Goal: Task Accomplishment & Management: Manage account settings

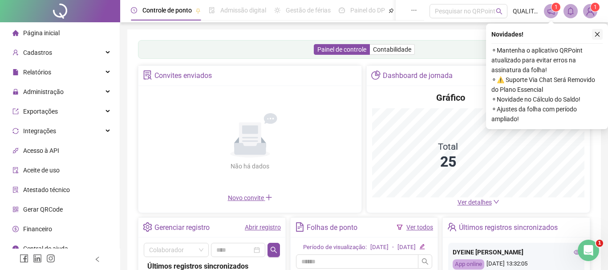
click at [600, 34] on button "button" at bounding box center [597, 34] width 11 height 11
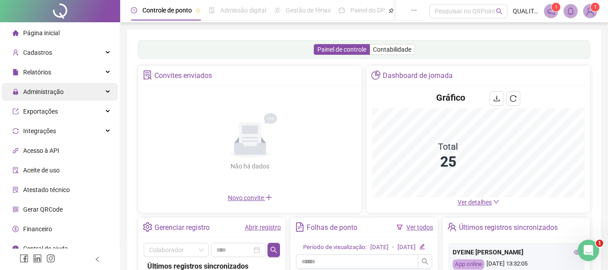
click at [63, 88] on span "Administração" at bounding box center [37, 92] width 51 height 18
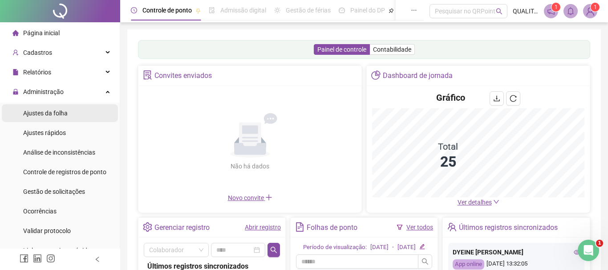
click at [73, 113] on li "Ajustes da folha" at bounding box center [60, 113] width 116 height 18
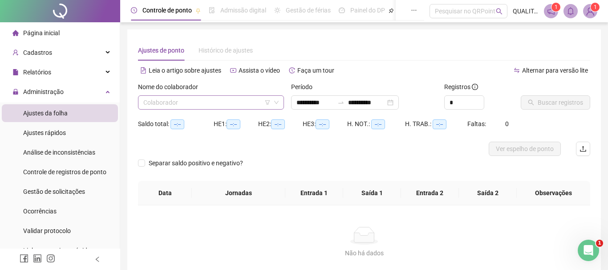
type input "**********"
click at [399, 100] on div "**********" at bounding box center [345, 102] width 108 height 14
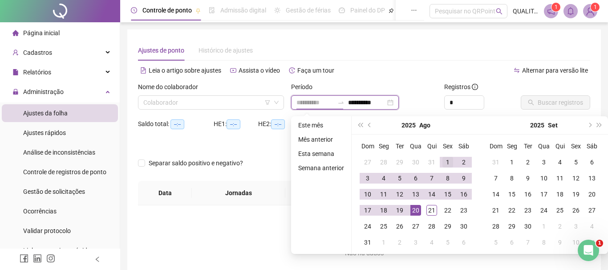
type input "**********"
click at [446, 163] on div "1" at bounding box center [447, 162] width 11 height 11
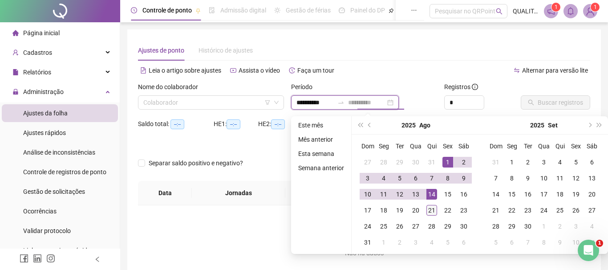
type input "**********"
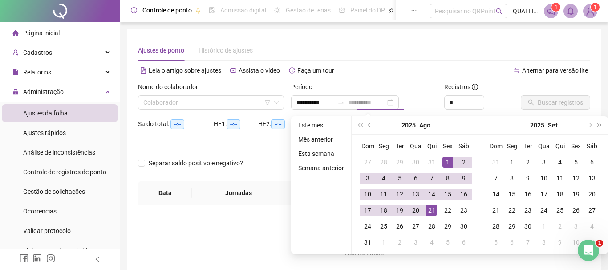
click at [432, 210] on div "21" at bounding box center [431, 210] width 11 height 11
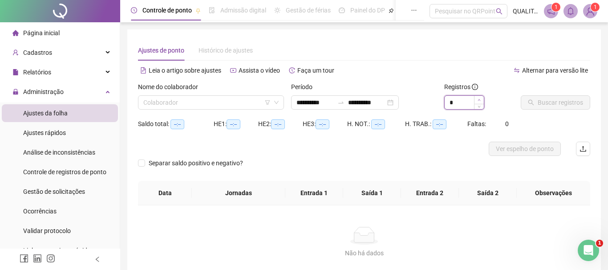
type input "*"
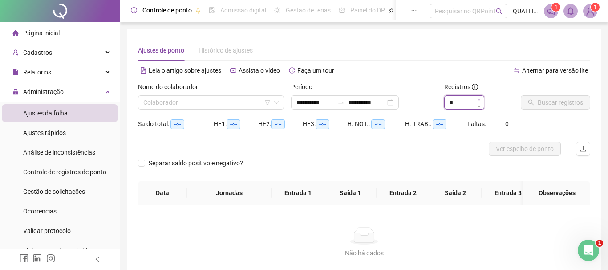
click at [479, 100] on icon "up" at bounding box center [478, 99] width 3 height 3
click at [242, 101] on input "search" at bounding box center [206, 102] width 127 height 13
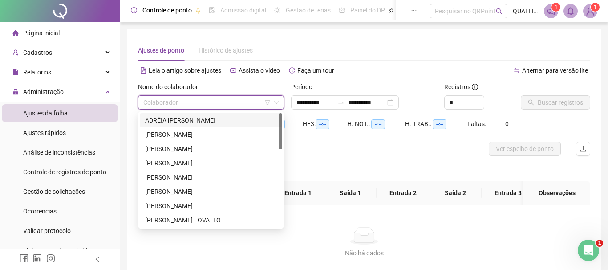
click at [227, 117] on div "ADRÉIA [PERSON_NAME]" at bounding box center [211, 120] width 132 height 10
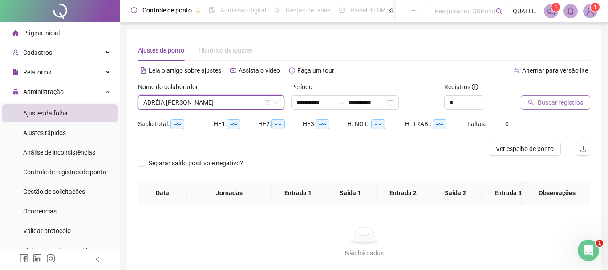
click at [557, 106] on span "Buscar registros" at bounding box center [559, 102] width 45 height 10
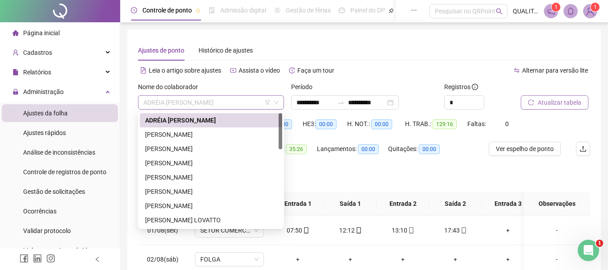
click at [230, 105] on span "ADRÉIA [PERSON_NAME]" at bounding box center [210, 102] width 135 height 13
click at [195, 137] on div "[PERSON_NAME]" at bounding box center [211, 134] width 132 height 10
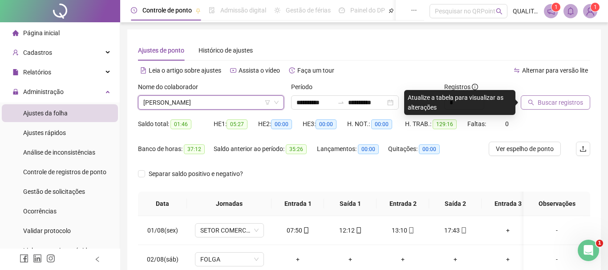
click at [546, 101] on span "Buscar registros" at bounding box center [559, 102] width 45 height 10
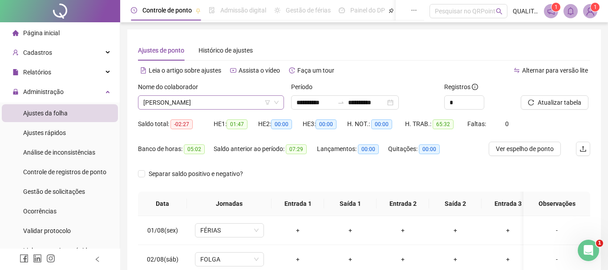
click at [245, 102] on span "[PERSON_NAME]" at bounding box center [210, 102] width 135 height 13
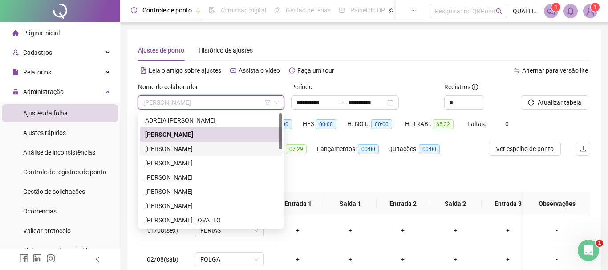
click at [184, 150] on div "[PERSON_NAME]" at bounding box center [211, 149] width 132 height 10
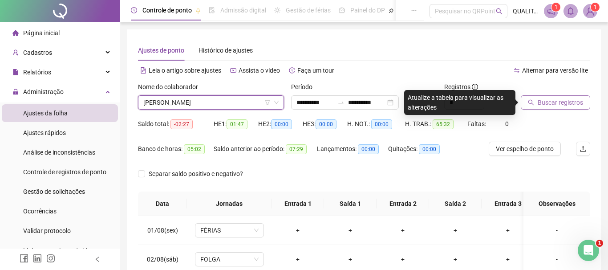
click at [568, 102] on span "Buscar registros" at bounding box center [559, 102] width 45 height 10
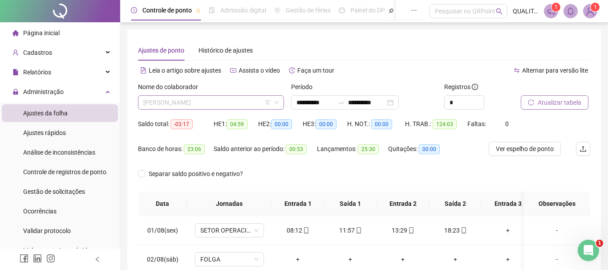
click at [231, 100] on span "[PERSON_NAME]" at bounding box center [210, 102] width 135 height 13
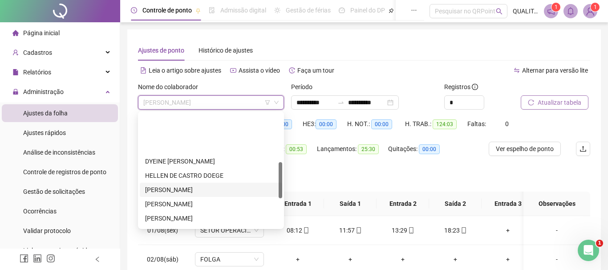
scroll to position [152, 0]
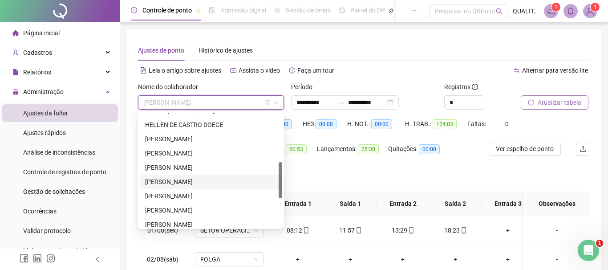
click at [185, 181] on div "[PERSON_NAME]" at bounding box center [211, 182] width 132 height 10
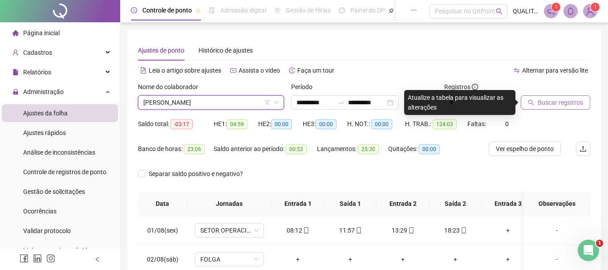
click at [553, 101] on span "Buscar registros" at bounding box center [559, 102] width 45 height 10
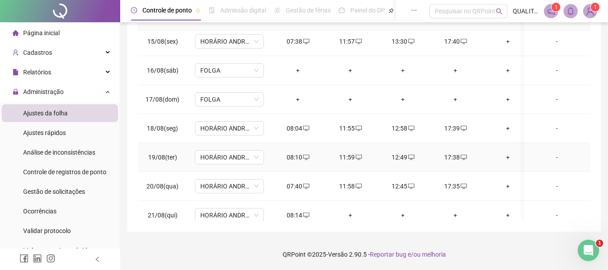
scroll to position [417, 0]
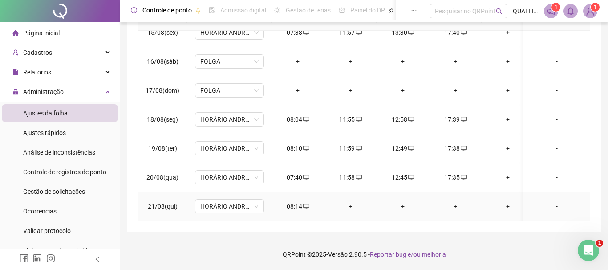
click at [351, 205] on div "+" at bounding box center [350, 206] width 38 height 10
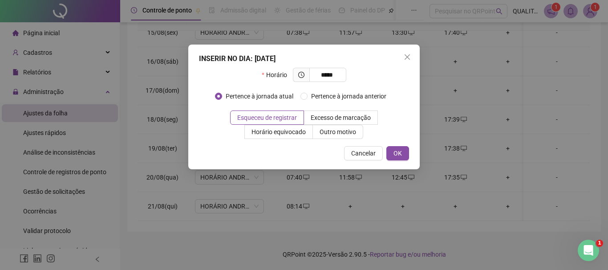
type input "*****"
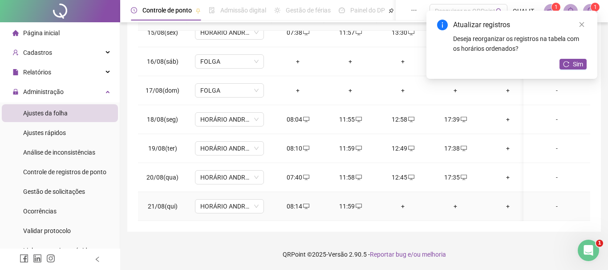
click at [403, 204] on div "+" at bounding box center [402, 206] width 38 height 10
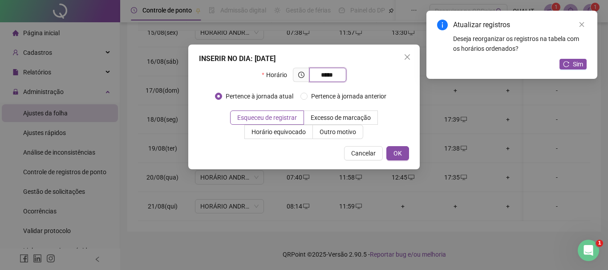
type input "*****"
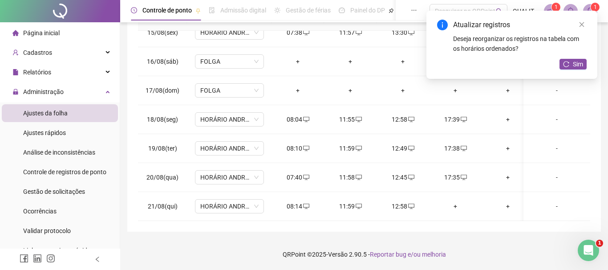
click at [575, 64] on span "Sim" at bounding box center [577, 64] width 10 height 10
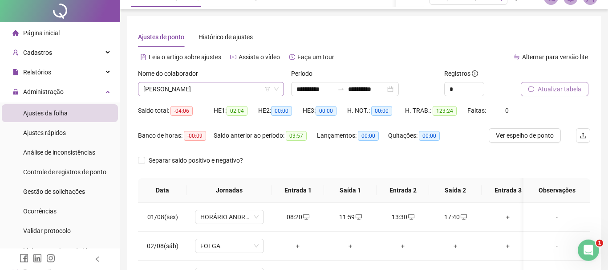
scroll to position [0, 0]
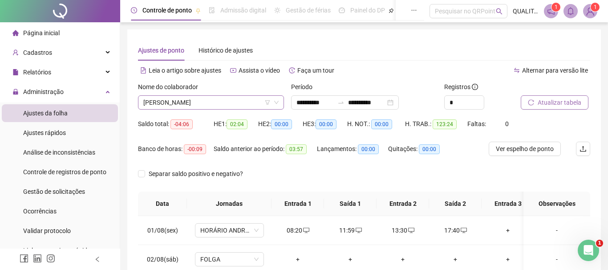
click at [233, 100] on span "[PERSON_NAME]" at bounding box center [210, 102] width 135 height 13
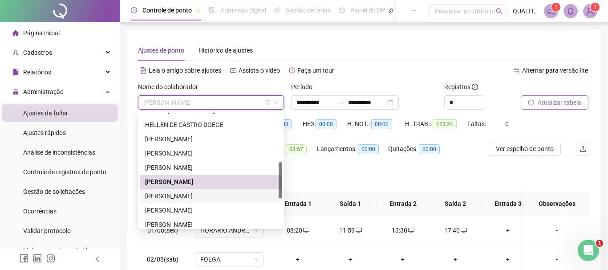
click at [203, 197] on div "[PERSON_NAME]" at bounding box center [211, 196] width 132 height 10
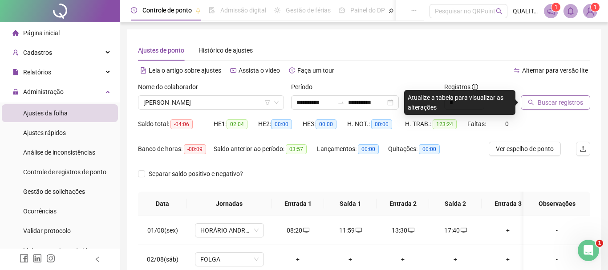
click at [562, 100] on span "Buscar registros" at bounding box center [559, 102] width 45 height 10
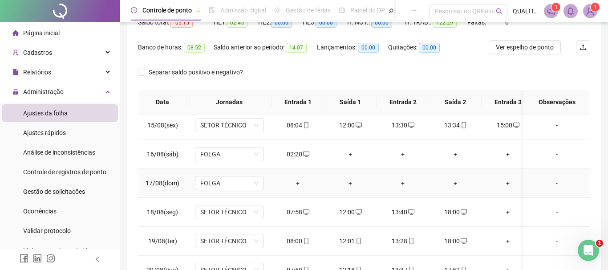
scroll to position [363, 0]
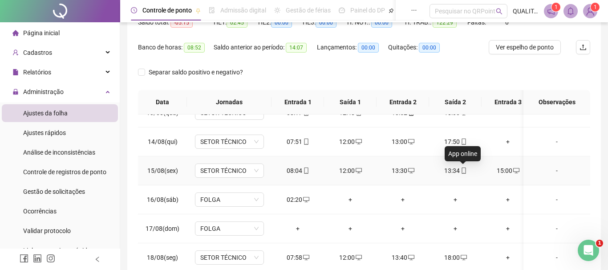
click at [465, 174] on span at bounding box center [462, 170] width 7 height 7
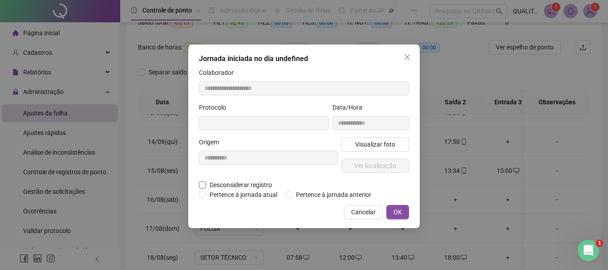
type input "**********"
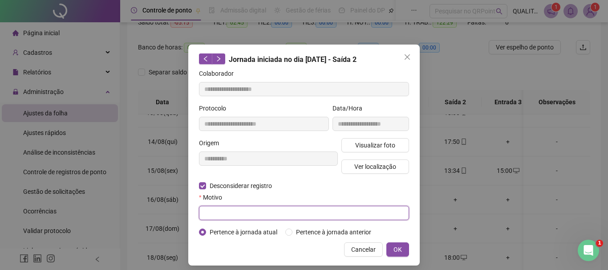
click at [243, 217] on input "text" at bounding box center [304, 212] width 210 height 14
type input "****"
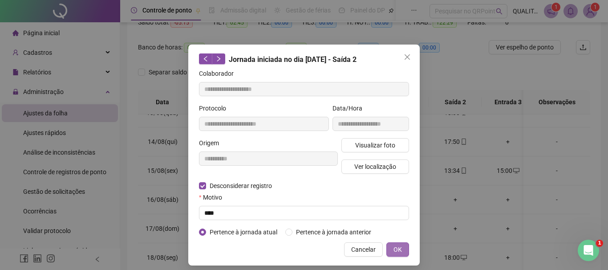
click at [392, 244] on div "Cancelar OK" at bounding box center [304, 249] width 210 height 14
click at [393, 245] on button "OK" at bounding box center [397, 249] width 23 height 14
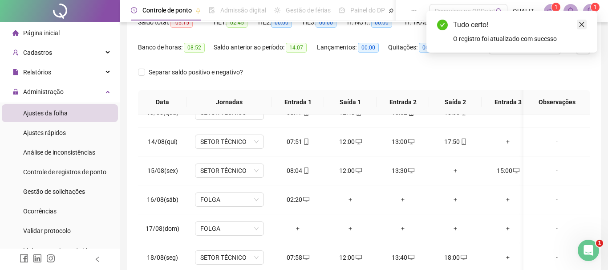
click at [584, 21] on icon "close" at bounding box center [581, 24] width 6 height 6
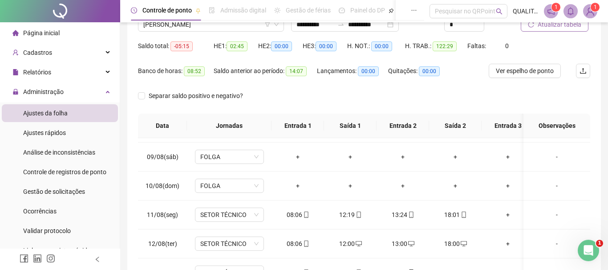
scroll to position [51, 0]
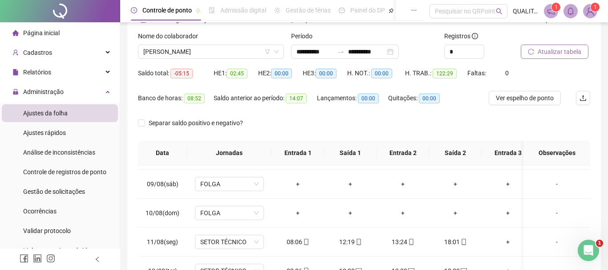
click at [552, 51] on span "Atualizar tabela" at bounding box center [559, 52] width 44 height 10
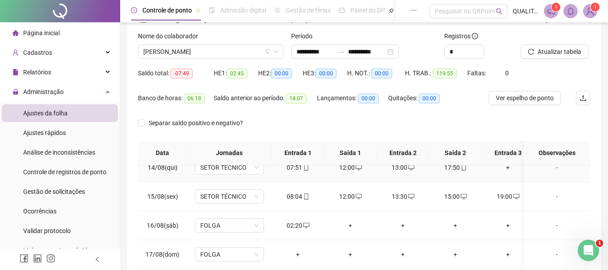
scroll to position [372, 0]
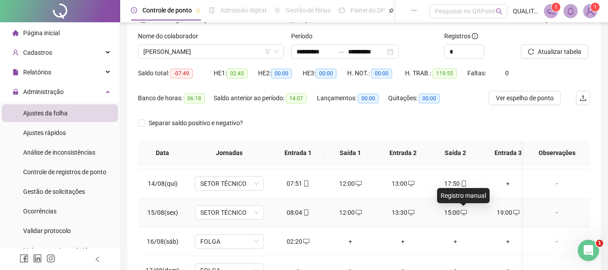
click at [463, 214] on icon "desktop" at bounding box center [463, 212] width 6 height 6
type input "**********"
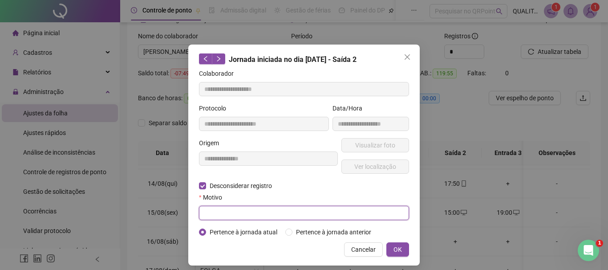
click at [231, 212] on input "text" at bounding box center [304, 212] width 210 height 14
type input "****"
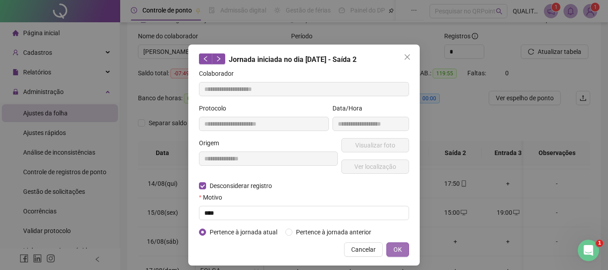
click at [400, 253] on span "OK" at bounding box center [397, 249] width 8 height 10
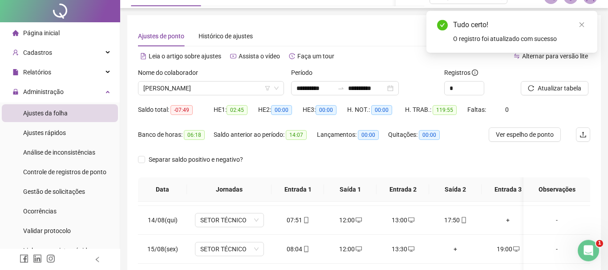
scroll to position [0, 0]
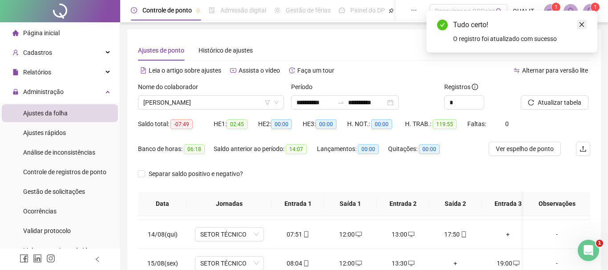
click at [584, 25] on icon "close" at bounding box center [581, 24] width 6 height 6
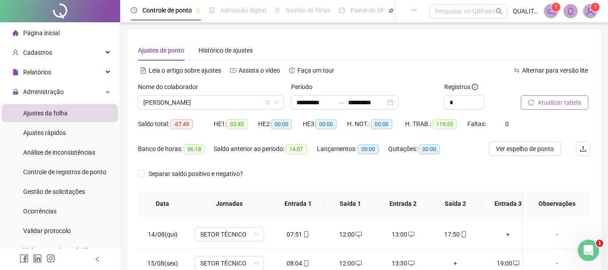
click at [546, 96] on button "Atualizar tabela" at bounding box center [554, 102] width 68 height 14
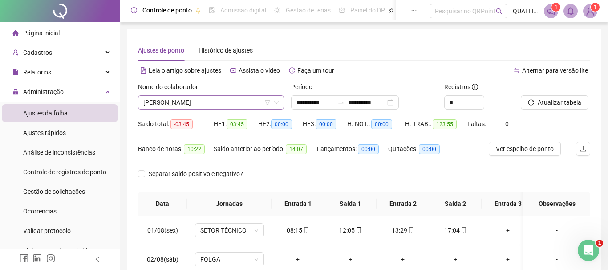
scroll to position [152, 0]
click at [228, 105] on span "[PERSON_NAME]" at bounding box center [210, 102] width 135 height 13
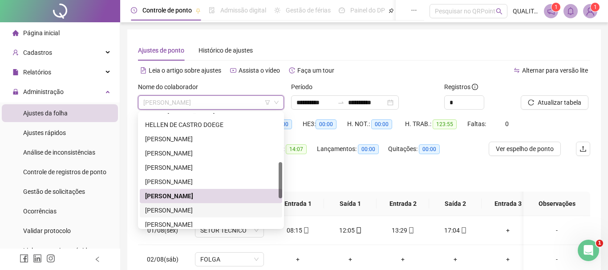
click at [209, 208] on div "[PERSON_NAME]" at bounding box center [211, 210] width 132 height 10
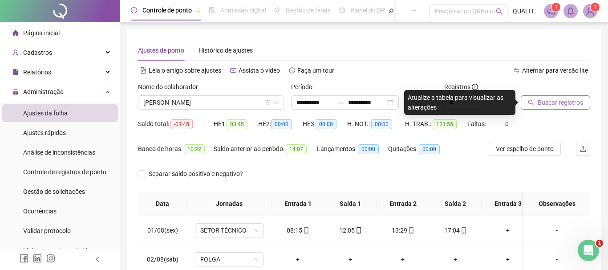
click at [577, 106] on span "Buscar registros" at bounding box center [559, 102] width 45 height 10
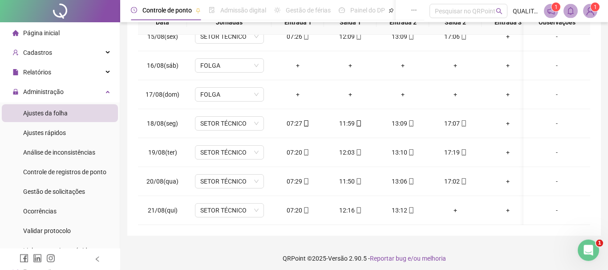
scroll to position [0, 0]
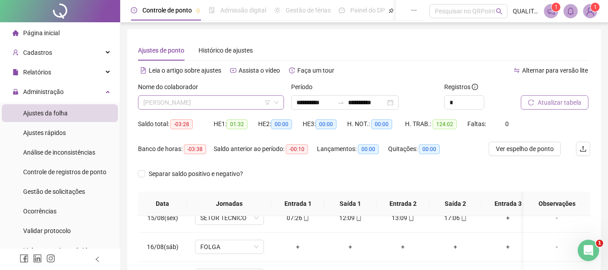
click at [238, 107] on span "[PERSON_NAME]" at bounding box center [210, 102] width 135 height 13
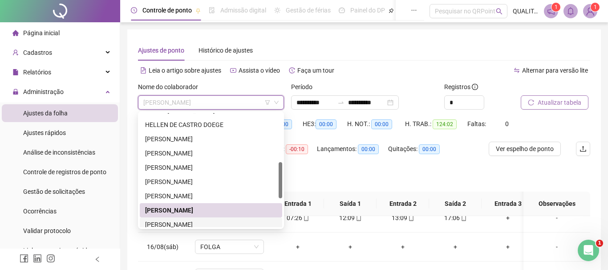
click at [195, 224] on div "[PERSON_NAME]" at bounding box center [211, 224] width 132 height 10
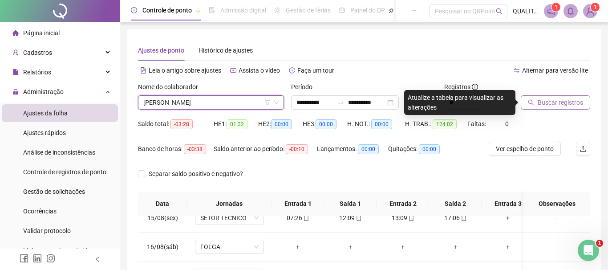
click at [556, 100] on span "Buscar registros" at bounding box center [559, 102] width 45 height 10
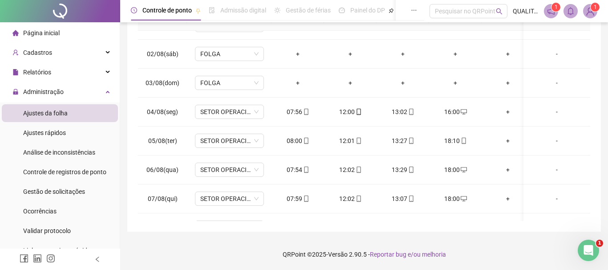
scroll to position [4, 0]
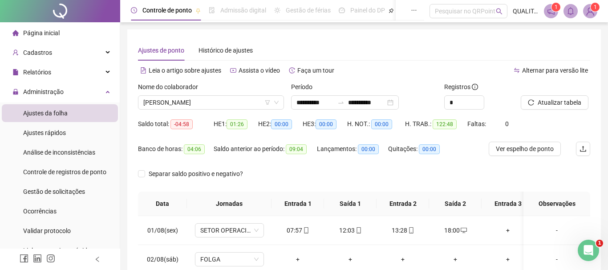
click at [229, 109] on div "Nome do colaborador [PERSON_NAME]" at bounding box center [210, 99] width 153 height 35
click at [229, 102] on span "[PERSON_NAME]" at bounding box center [210, 102] width 135 height 13
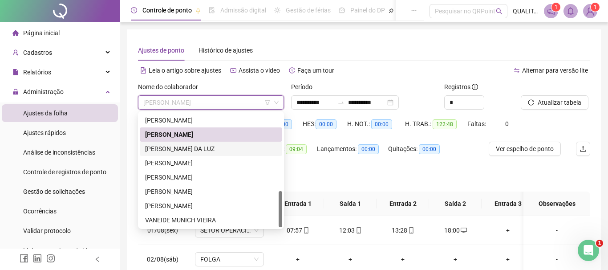
click at [183, 145] on div "[PERSON_NAME] DA LUZ" at bounding box center [211, 149] width 132 height 10
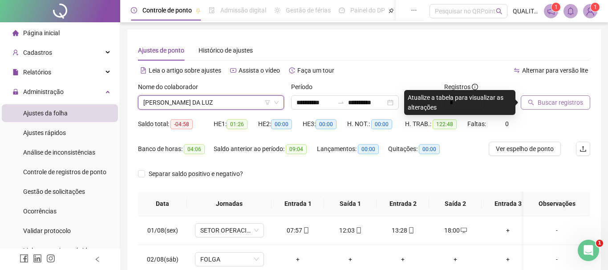
click at [556, 97] on button "Buscar registros" at bounding box center [554, 102] width 69 height 14
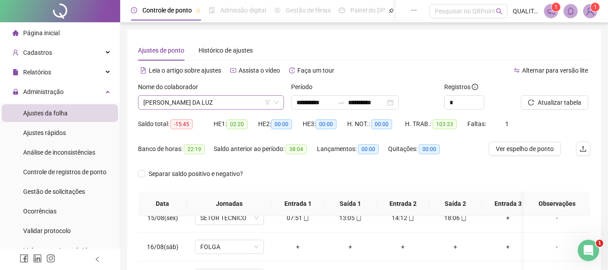
click at [209, 99] on span "[PERSON_NAME] DA LUZ" at bounding box center [210, 102] width 135 height 13
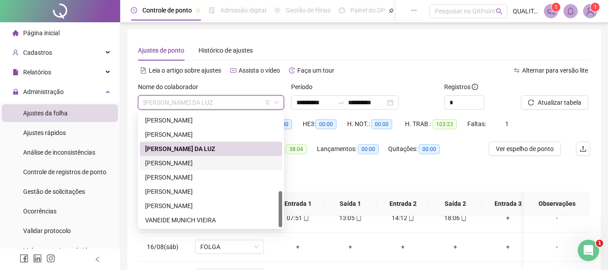
drag, startPoint x: 190, startPoint y: 163, endPoint x: 217, endPoint y: 158, distance: 26.8
click at [191, 163] on div "[PERSON_NAME]" at bounding box center [211, 163] width 132 height 10
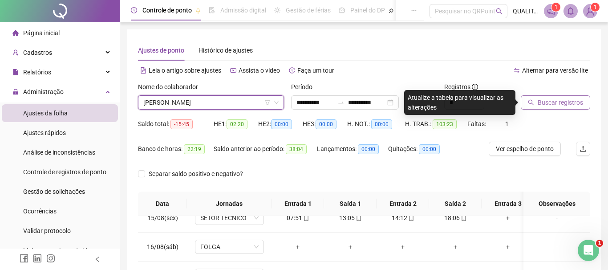
click at [556, 102] on span "Buscar registros" at bounding box center [559, 102] width 45 height 10
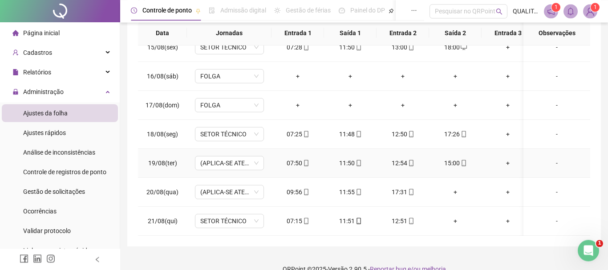
scroll to position [185, 0]
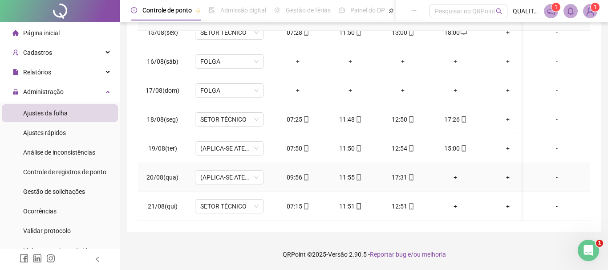
click at [457, 176] on div "+" at bounding box center [455, 177] width 38 height 10
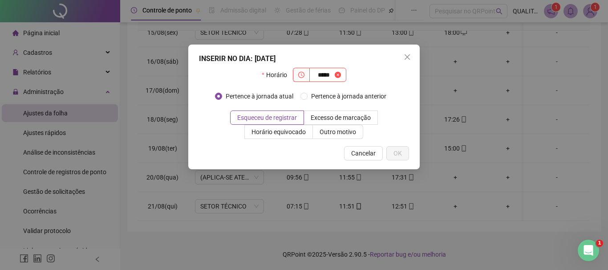
type input "*****"
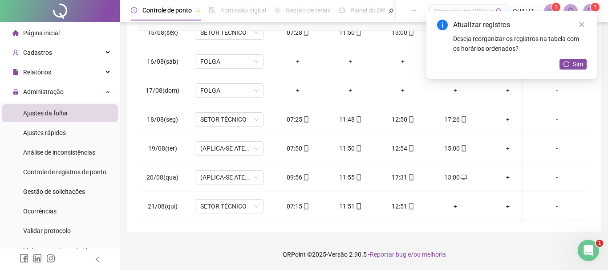
click at [593, 63] on div "Atualizar registros Deseja reorganizar os registros na tabela com os horários o…" at bounding box center [511, 45] width 171 height 68
click at [568, 61] on button "Sim" at bounding box center [572, 64] width 27 height 11
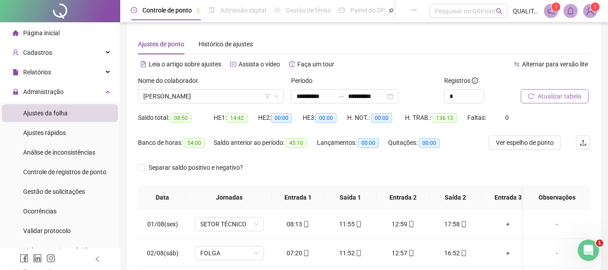
scroll to position [0, 0]
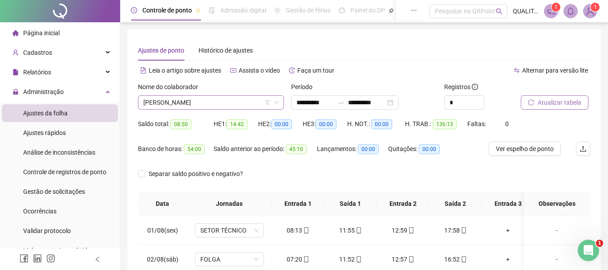
click at [233, 99] on span "[PERSON_NAME]" at bounding box center [210, 102] width 135 height 13
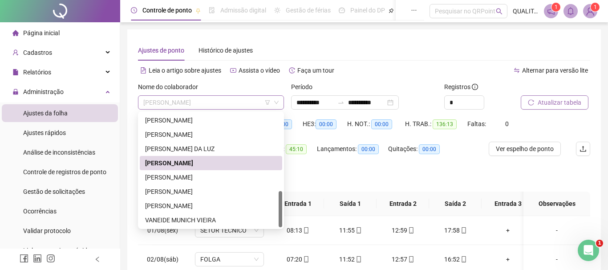
scroll to position [242, 0]
click at [190, 174] on div "[PERSON_NAME]" at bounding box center [211, 177] width 132 height 10
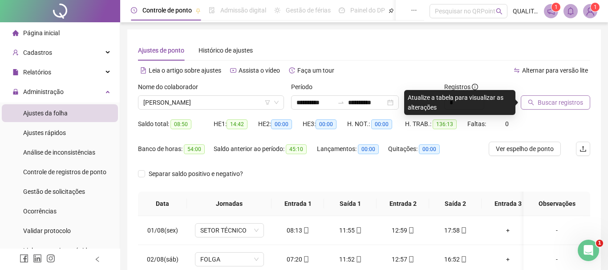
click at [541, 105] on span "Buscar registros" at bounding box center [559, 102] width 45 height 10
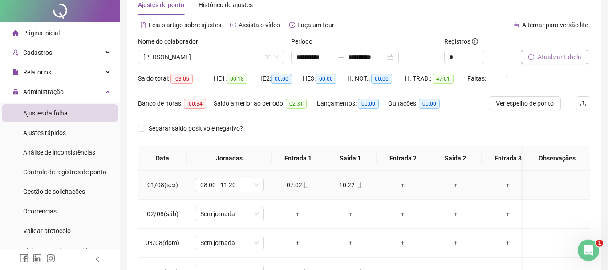
scroll to position [0, 0]
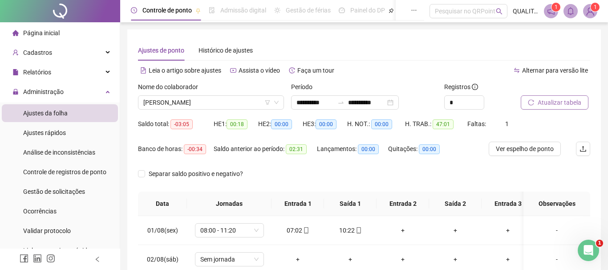
click at [288, 169] on div "Separar saldo positivo e negativo?" at bounding box center [364, 178] width 452 height 25
click at [246, 102] on span "[PERSON_NAME]" at bounding box center [210, 102] width 135 height 13
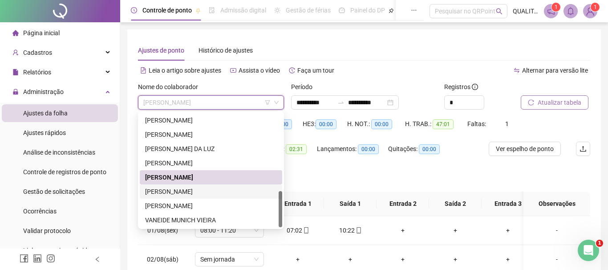
click at [198, 192] on div "[PERSON_NAME]" at bounding box center [211, 191] width 132 height 10
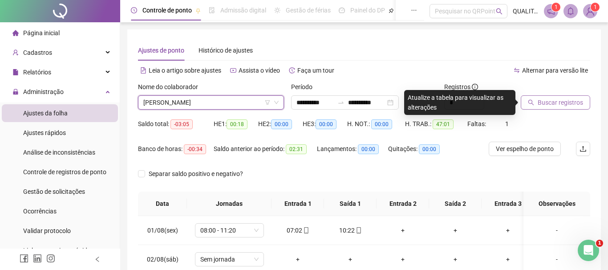
click at [549, 99] on span "Buscar registros" at bounding box center [559, 102] width 45 height 10
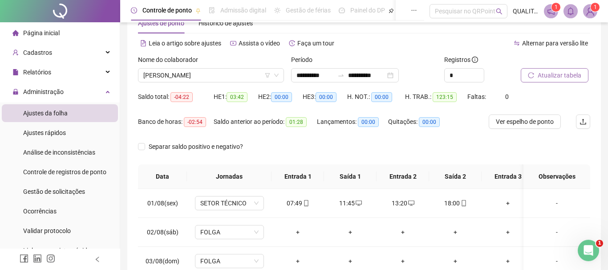
scroll to position [0, 0]
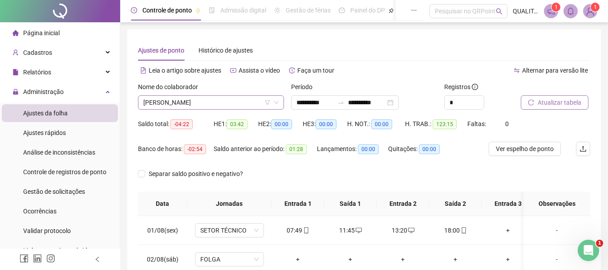
click at [229, 102] on span "[PERSON_NAME]" at bounding box center [210, 102] width 135 height 13
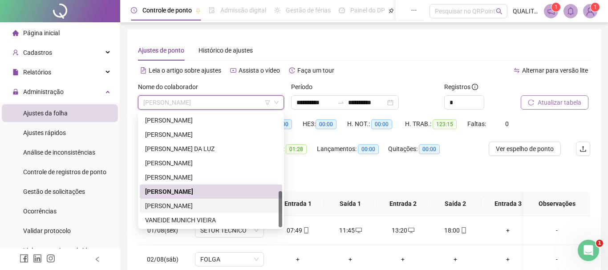
click at [196, 203] on div "[PERSON_NAME]" at bounding box center [211, 206] width 132 height 10
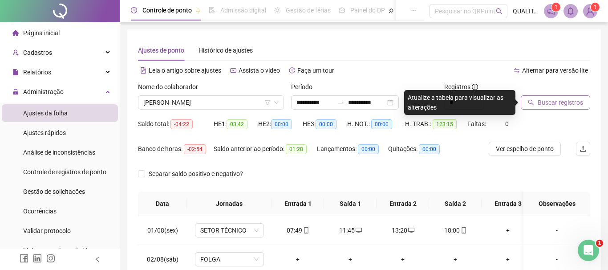
click at [552, 101] on span "Buscar registros" at bounding box center [559, 102] width 45 height 10
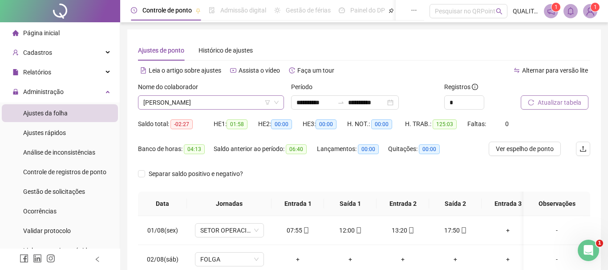
click at [227, 103] on span "[PERSON_NAME]" at bounding box center [210, 102] width 135 height 13
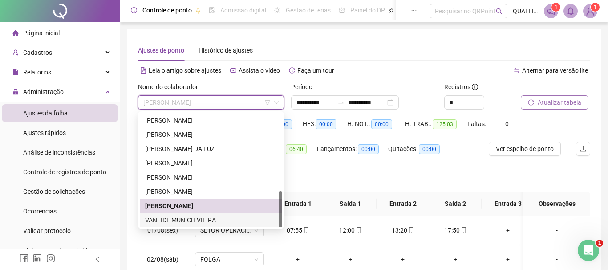
click at [192, 221] on div "VANEIDE MUNICH VIEIRA" at bounding box center [211, 220] width 132 height 10
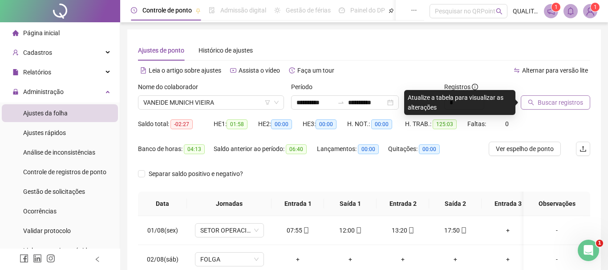
click at [561, 99] on span "Buscar registros" at bounding box center [559, 102] width 45 height 10
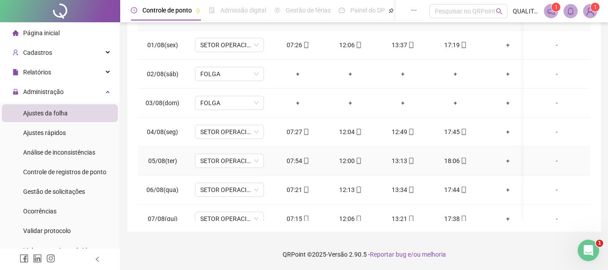
scroll to position [0, 0]
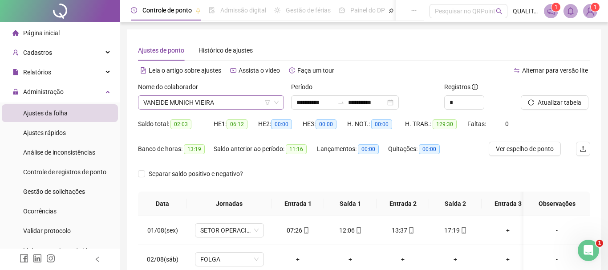
click at [220, 104] on span "VANEIDE MUNICH VIEIRA" at bounding box center [210, 102] width 135 height 13
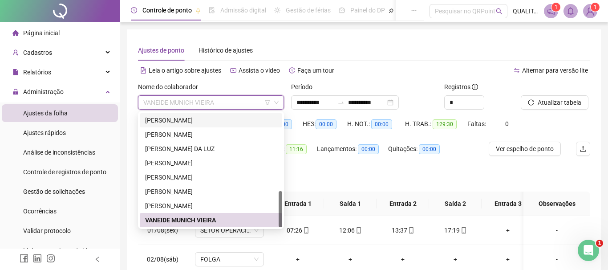
click at [216, 121] on div "[PERSON_NAME]" at bounding box center [211, 120] width 132 height 10
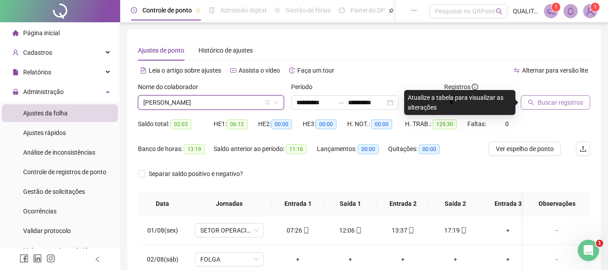
click at [553, 96] on button "Buscar registros" at bounding box center [554, 102] width 69 height 14
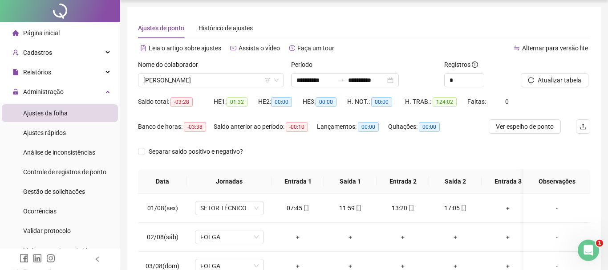
scroll to position [0, 0]
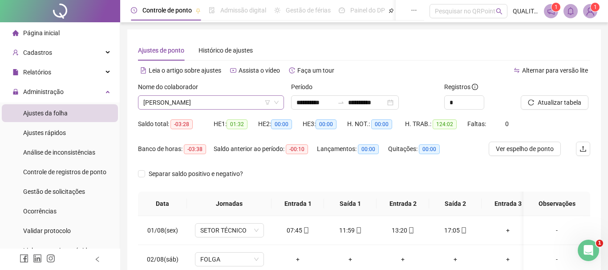
click at [221, 104] on span "[PERSON_NAME]" at bounding box center [210, 102] width 135 height 13
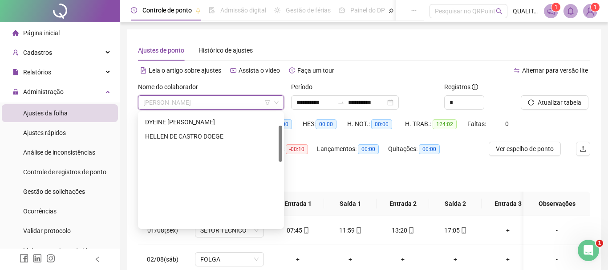
scroll to position [39, 0]
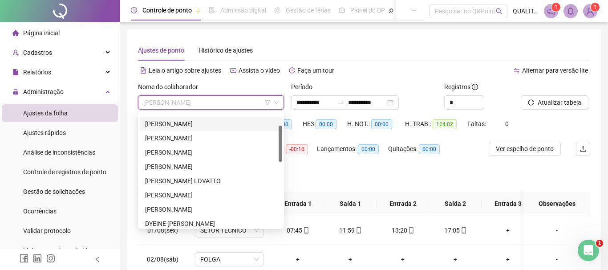
click at [216, 122] on div "[PERSON_NAME]" at bounding box center [211, 124] width 132 height 10
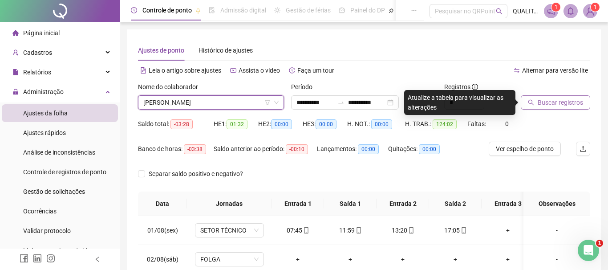
click at [557, 101] on span "Buscar registros" at bounding box center [559, 102] width 45 height 10
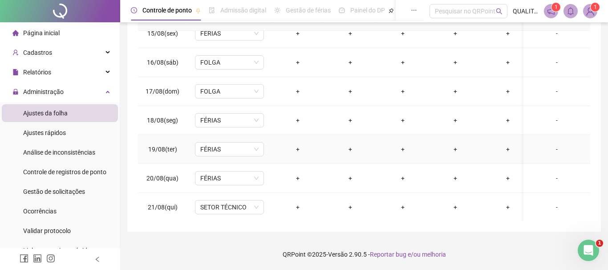
scroll to position [417, 0]
click at [261, 208] on div "SETOR TÉCNICO" at bounding box center [229, 206] width 69 height 14
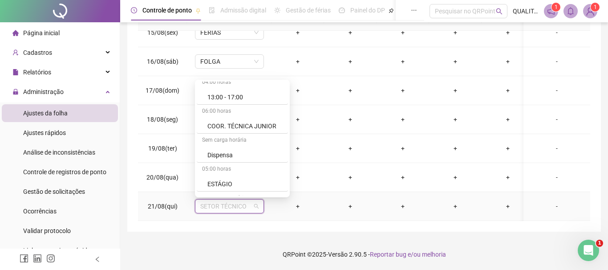
scroll to position [272, 0]
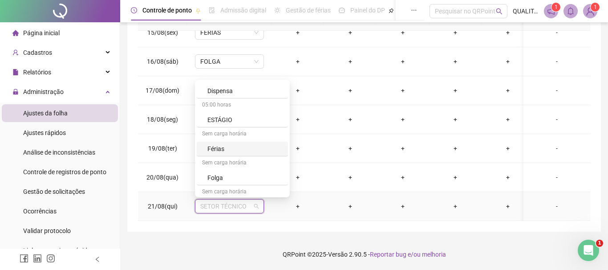
click at [225, 144] on div "Férias" at bounding box center [244, 149] width 75 height 10
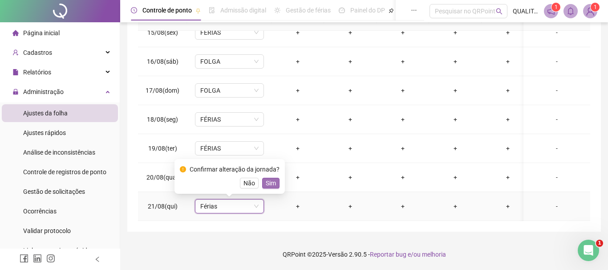
click at [268, 185] on span "Sim" at bounding box center [271, 183] width 10 height 10
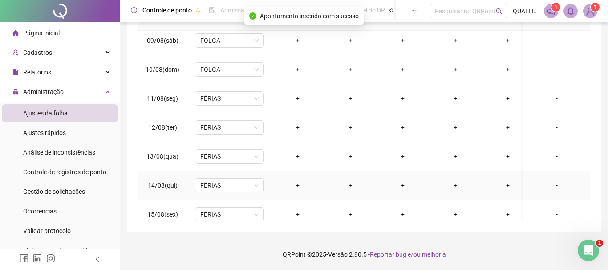
scroll to position [0, 0]
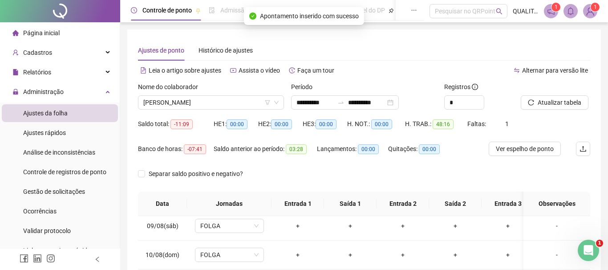
click at [224, 91] on div "Nome do colaborador" at bounding box center [211, 88] width 146 height 13
click at [220, 99] on span "[PERSON_NAME]" at bounding box center [210, 102] width 135 height 13
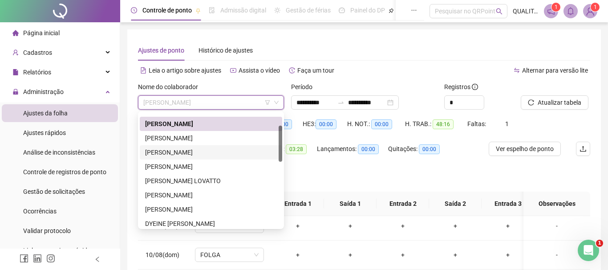
click at [219, 152] on div "[PERSON_NAME]" at bounding box center [211, 152] width 132 height 10
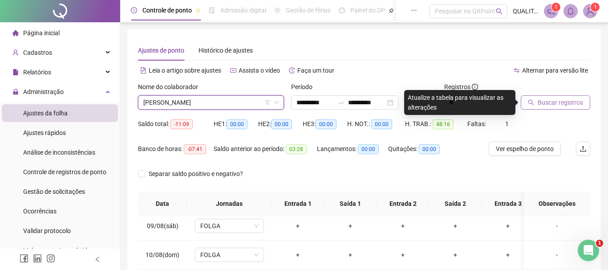
click at [560, 103] on span "Buscar registros" at bounding box center [559, 102] width 45 height 10
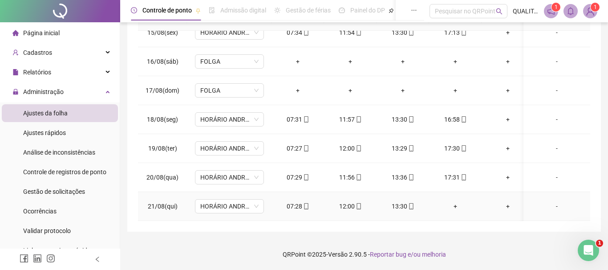
scroll to position [177, 0]
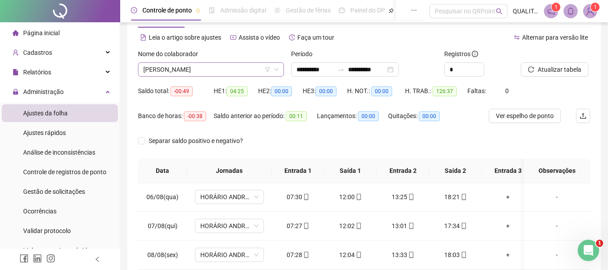
click at [241, 70] on span "[PERSON_NAME]" at bounding box center [210, 69] width 135 height 13
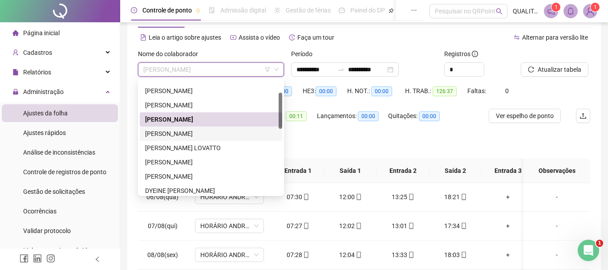
click at [194, 133] on div "[PERSON_NAME]" at bounding box center [211, 134] width 132 height 10
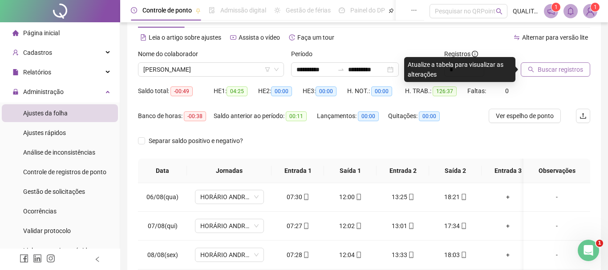
click at [558, 70] on span "Buscar registros" at bounding box center [559, 69] width 45 height 10
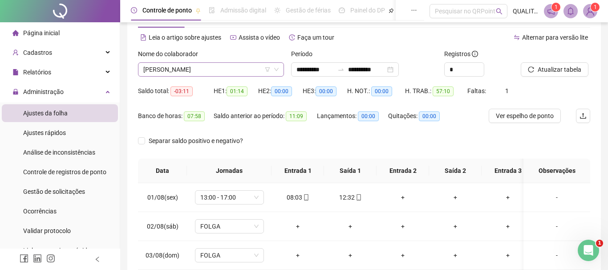
click at [228, 64] on span "[PERSON_NAME]" at bounding box center [210, 69] width 135 height 13
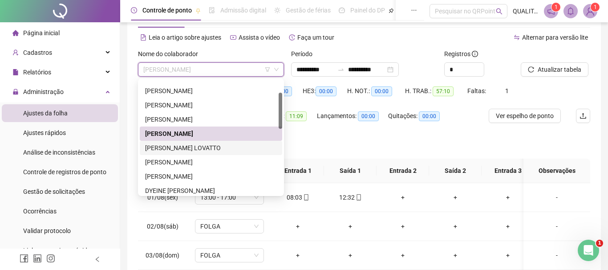
click at [177, 147] on div "[PERSON_NAME] LOVATTO" at bounding box center [211, 148] width 132 height 10
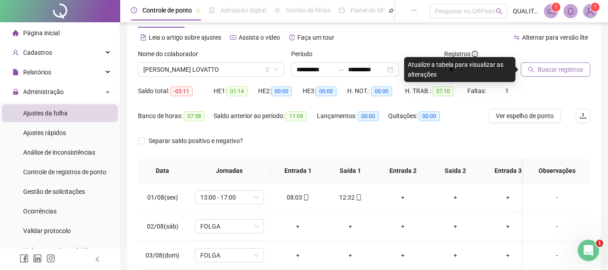
click at [572, 63] on button "Buscar registros" at bounding box center [554, 69] width 69 height 14
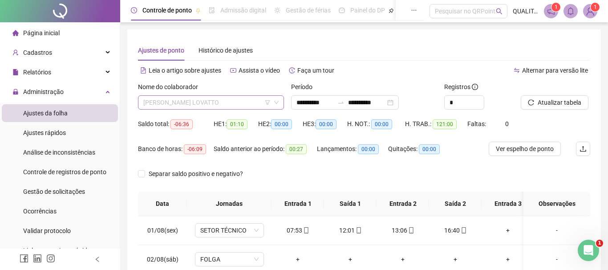
click at [239, 99] on span "[PERSON_NAME] LOVATTO" at bounding box center [210, 102] width 135 height 13
click at [228, 101] on span "[PERSON_NAME] LOVATTO" at bounding box center [210, 102] width 135 height 13
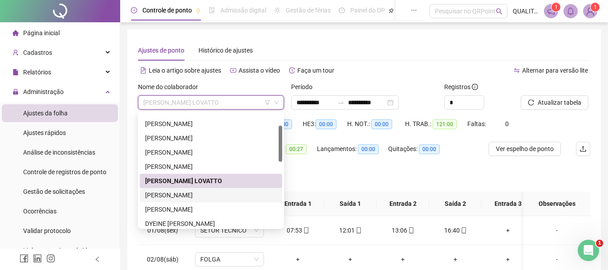
click at [208, 193] on div "[PERSON_NAME]" at bounding box center [211, 195] width 132 height 10
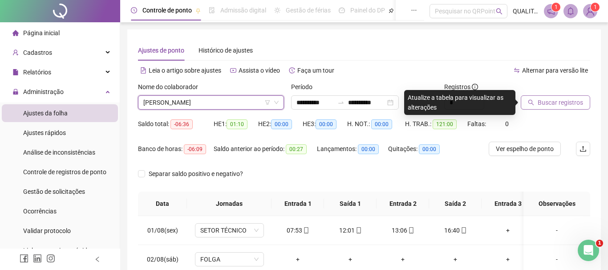
click at [561, 102] on span "Buscar registros" at bounding box center [559, 102] width 45 height 10
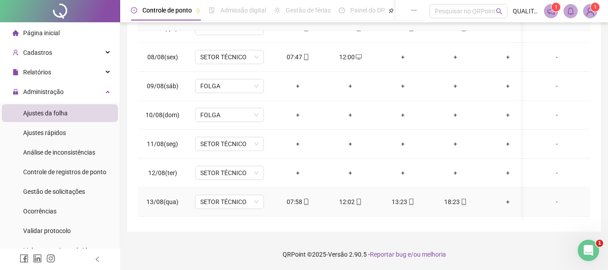
scroll to position [0, 0]
